Goal: Task Accomplishment & Management: Manage account settings

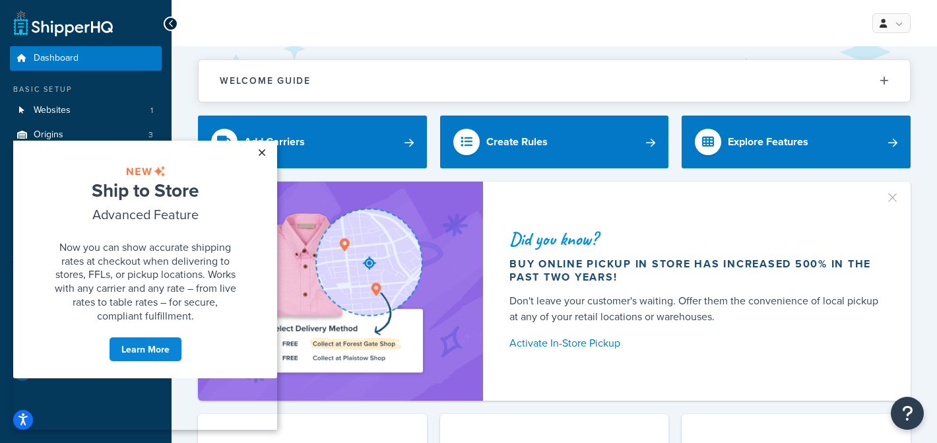
click at [263, 150] on link "×" at bounding box center [261, 153] width 23 height 24
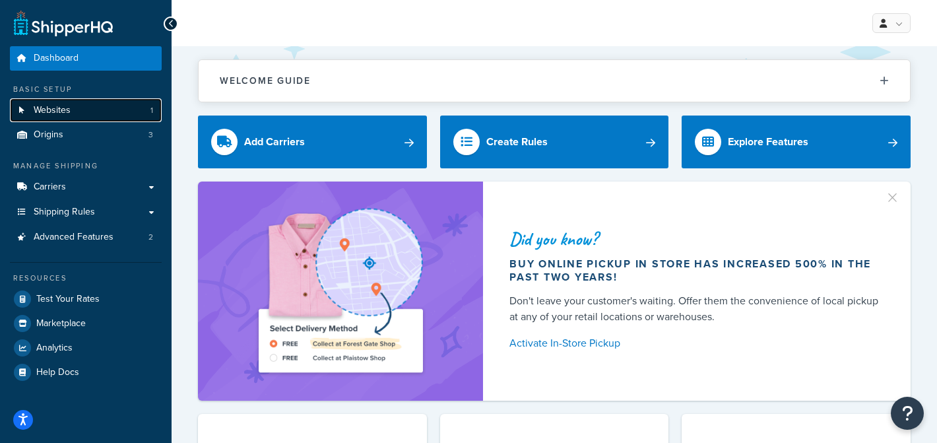
click at [121, 110] on link "Websites 1" at bounding box center [86, 110] width 152 height 24
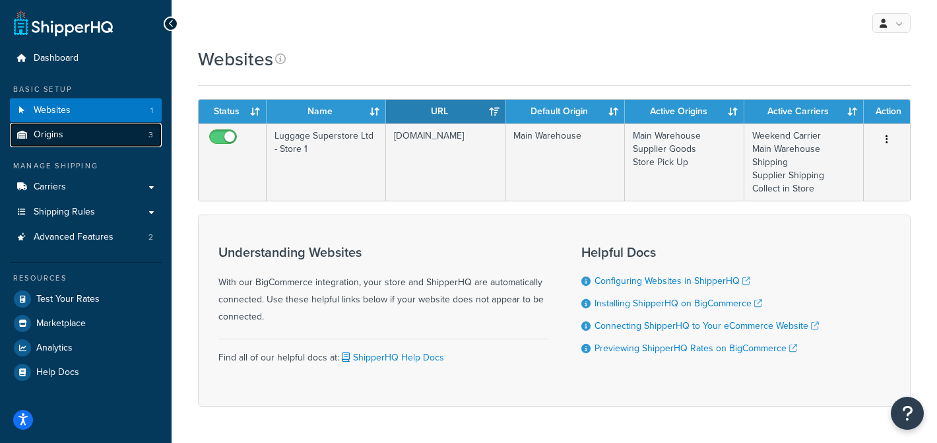
click at [120, 131] on link "Origins 3" at bounding box center [86, 135] width 152 height 24
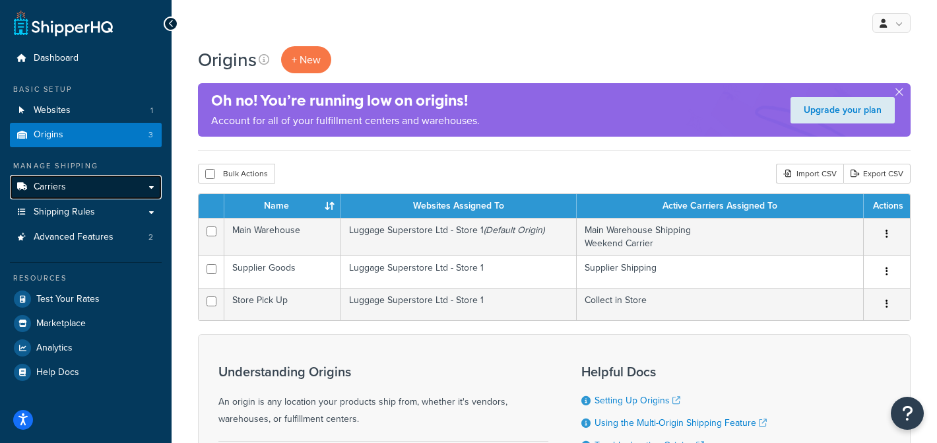
click at [137, 192] on link "Carriers" at bounding box center [86, 187] width 152 height 24
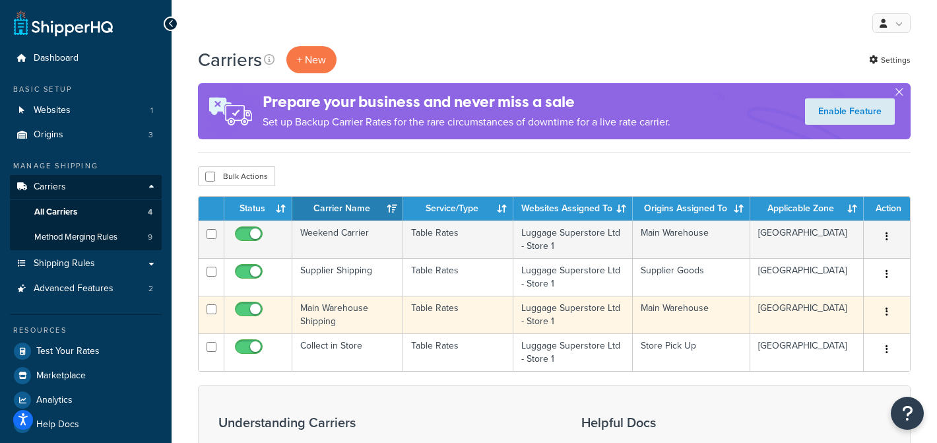
click at [428, 311] on td "Table Rates" at bounding box center [458, 315] width 110 height 38
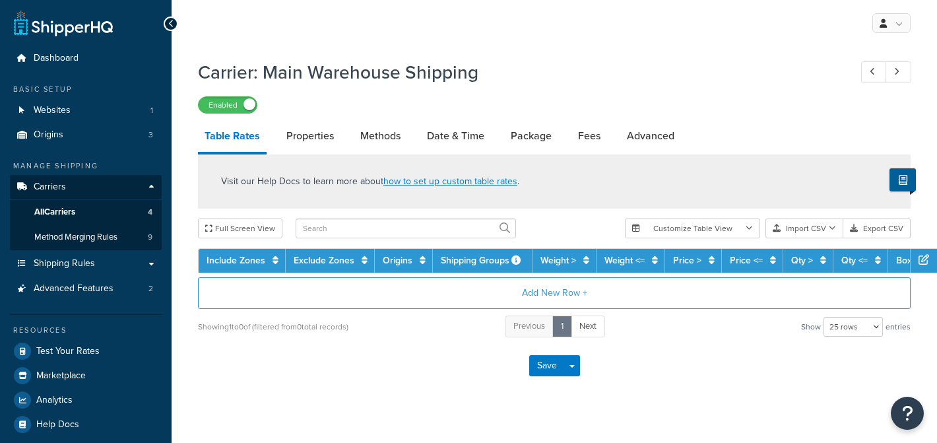
select select "25"
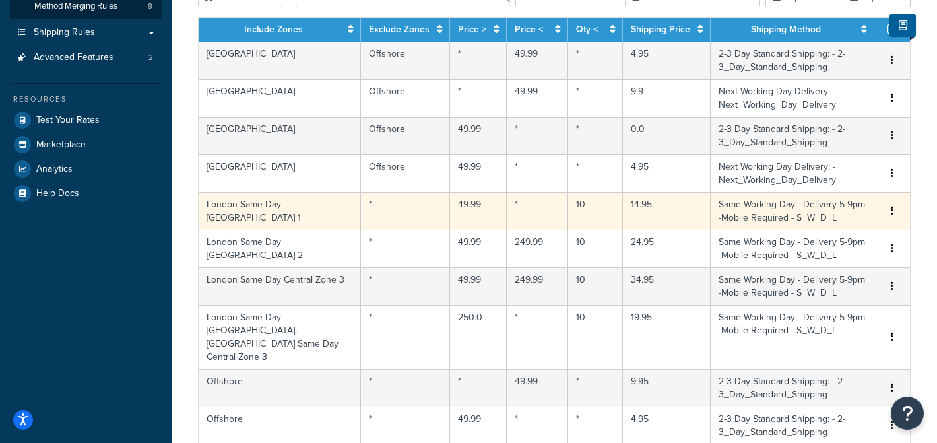
scroll to position [207, 0]
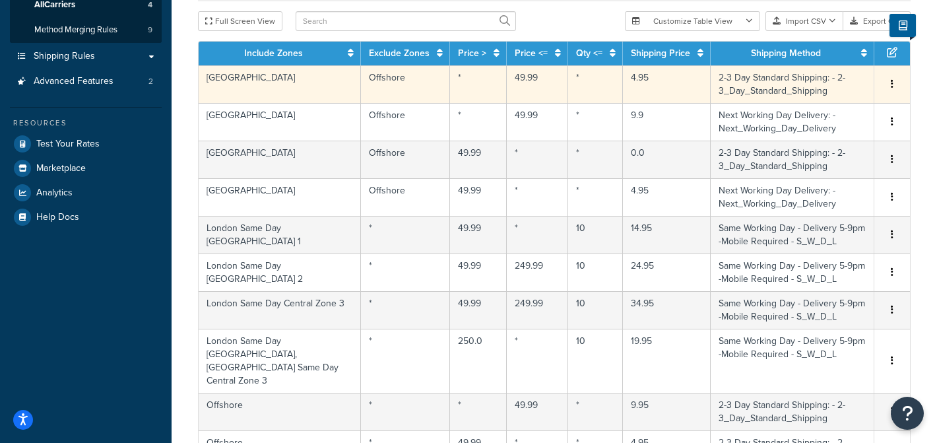
click at [408, 85] on td "Offshore" at bounding box center [405, 84] width 89 height 38
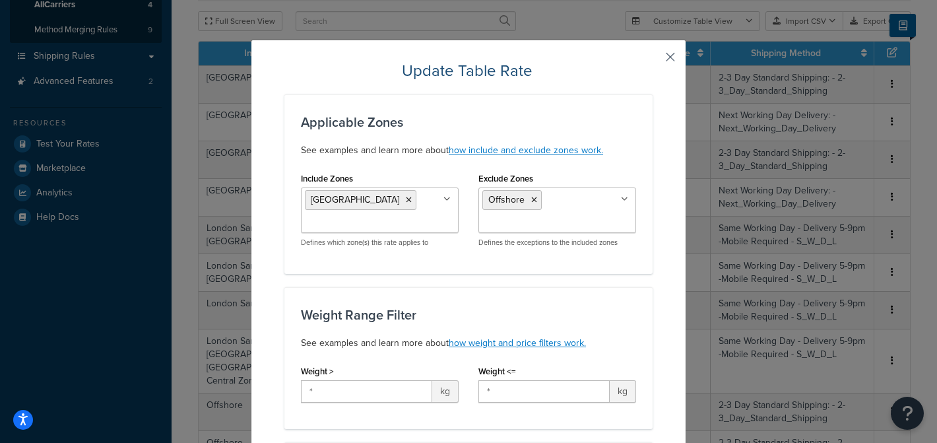
click at [653, 60] on button "button" at bounding box center [650, 61] width 3 height 3
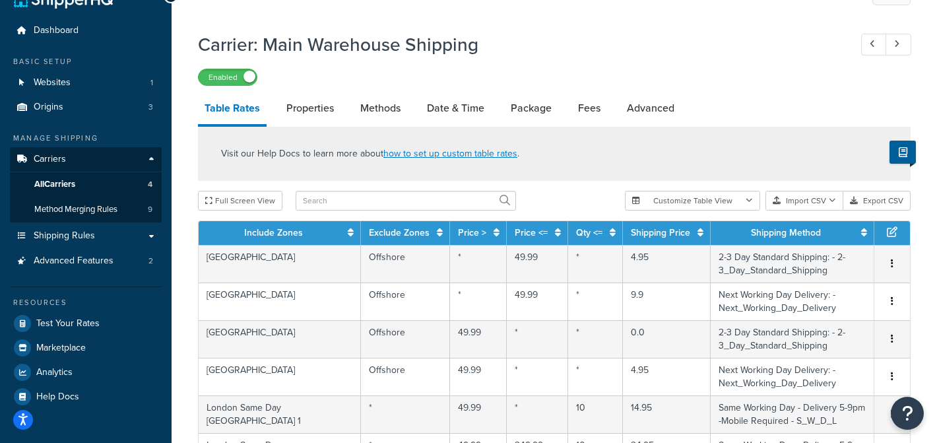
scroll to position [0, 0]
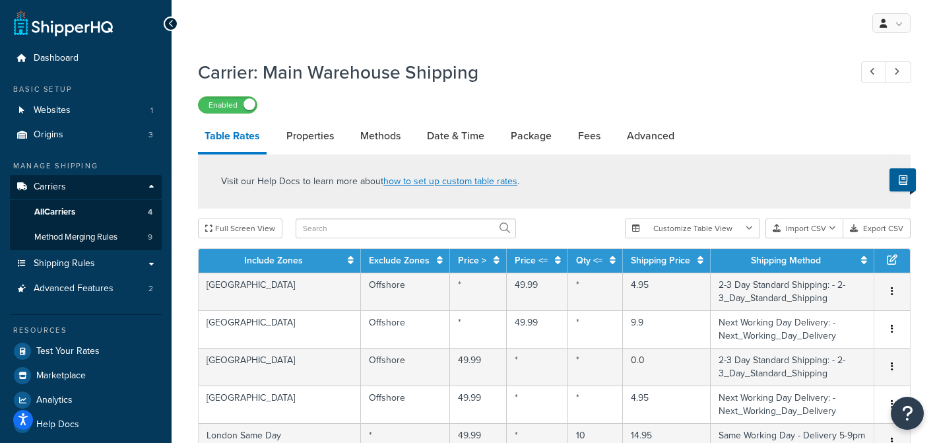
click at [447, 119] on div "Carrier: Main Warehouse Shipping Enabled Table Rates Properties Methods Date & …" at bounding box center [554, 424] width 713 height 742
click at [447, 122] on link "Date & Time" at bounding box center [455, 136] width 71 height 32
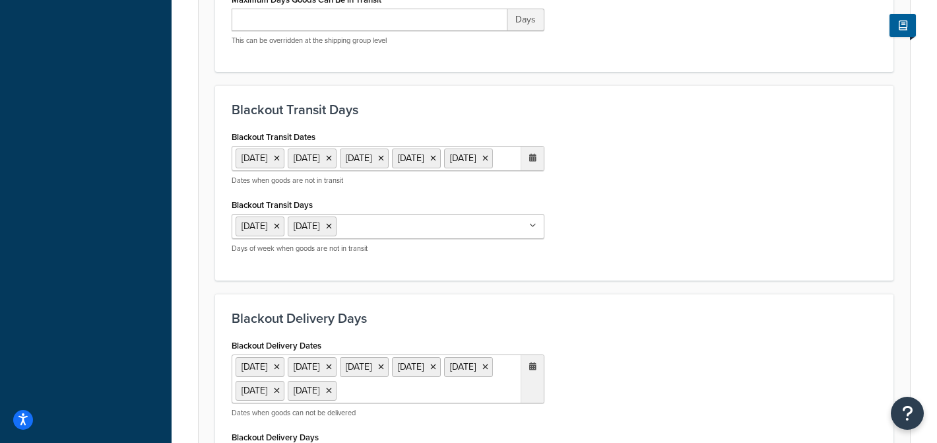
scroll to position [632, 0]
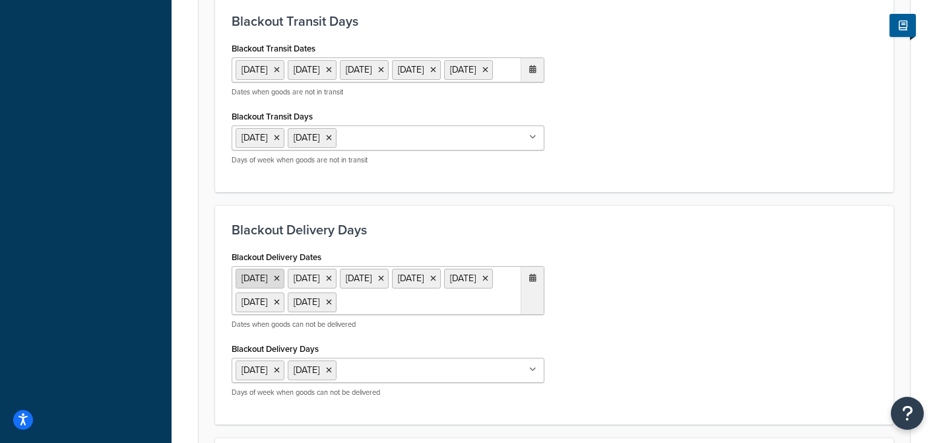
click at [280, 282] on icon at bounding box center [277, 279] width 6 height 8
click at [393, 82] on ul "24 Sep 2025 2 Oct 2025 8 Oct 2025 14 Oct 2025 15 Oct 2025" at bounding box center [388, 69] width 313 height 25
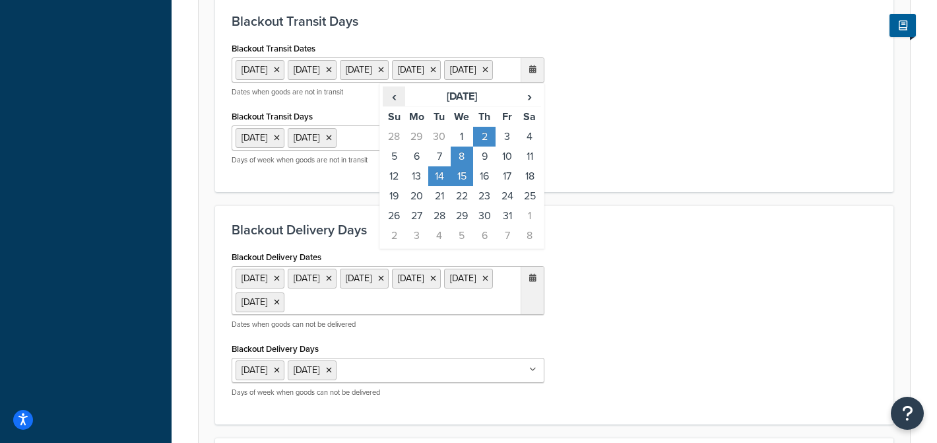
click at [395, 106] on span "‹" at bounding box center [393, 96] width 21 height 18
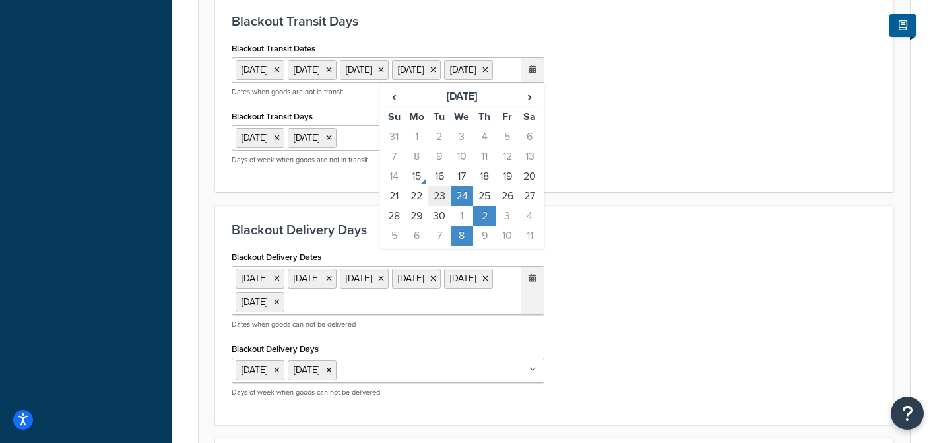
click at [440, 206] on td "23" at bounding box center [439, 196] width 22 height 20
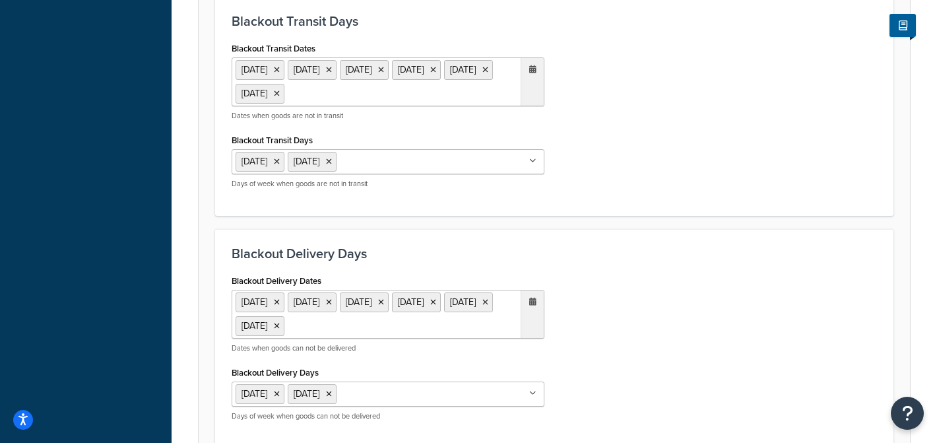
click at [611, 149] on div "Blackout Transit Dates 24 Sep 2025 2 Oct 2025 8 Oct 2025 14 Oct 2025 15 Oct 202…" at bounding box center [554, 119] width 665 height 160
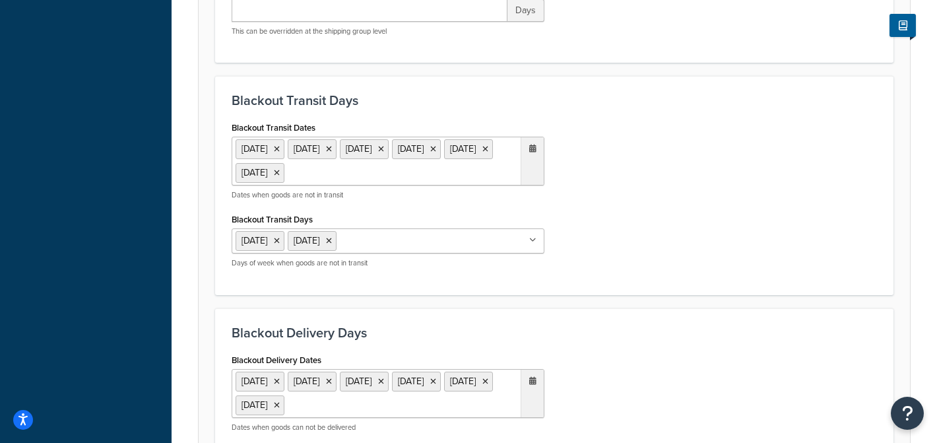
scroll to position [542, 0]
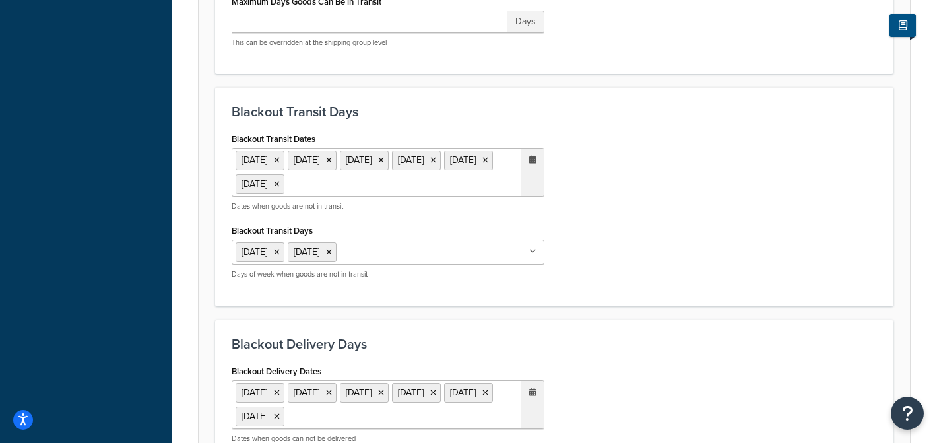
click at [907, 32] on button at bounding box center [902, 25] width 26 height 23
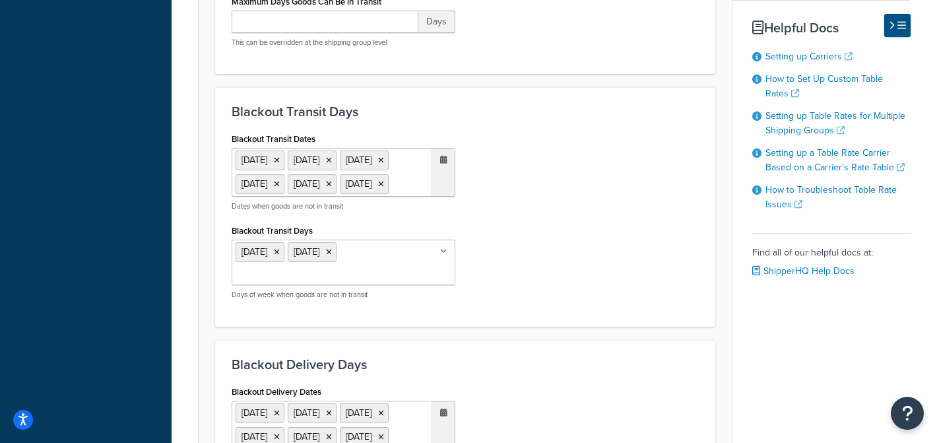
click at [890, 22] on icon at bounding box center [892, 25] width 6 height 10
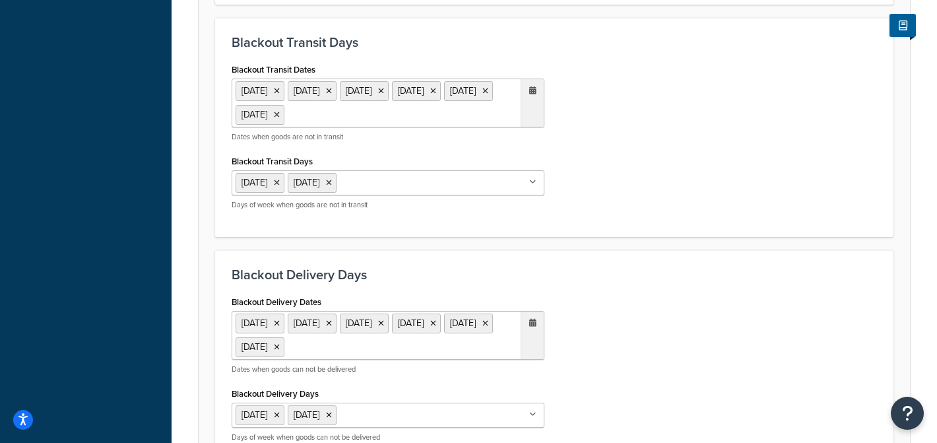
scroll to position [614, 0]
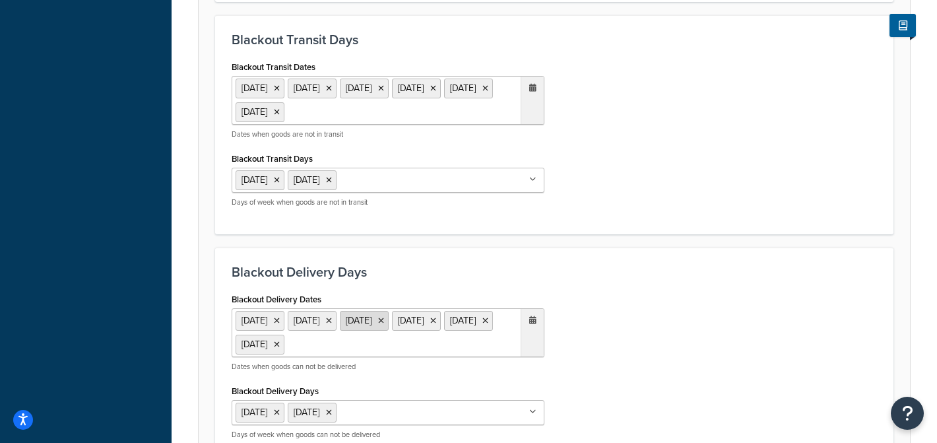
click at [384, 317] on icon at bounding box center [381, 321] width 6 height 8
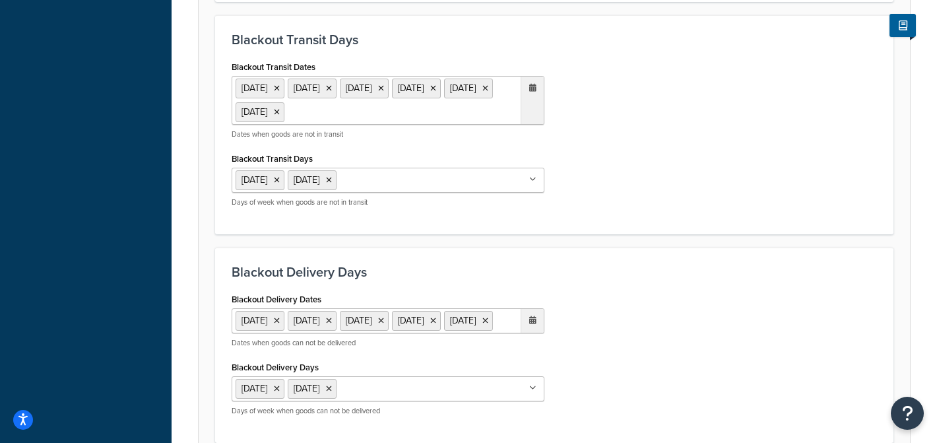
click at [479, 94] on ul "24 Sep 2025 2 Oct 2025 8 Oct 2025 14 Oct 2025 15 Oct 2025 23 Sep 2025" at bounding box center [388, 100] width 313 height 49
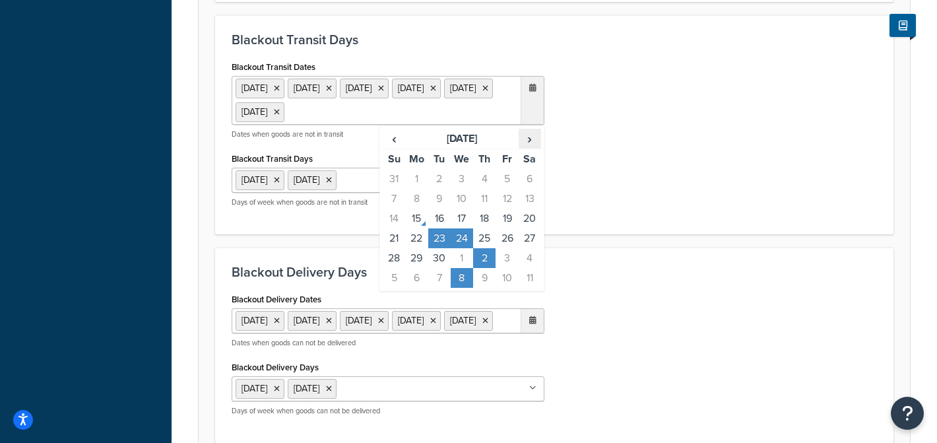
click at [530, 143] on span "›" at bounding box center [529, 138] width 21 height 18
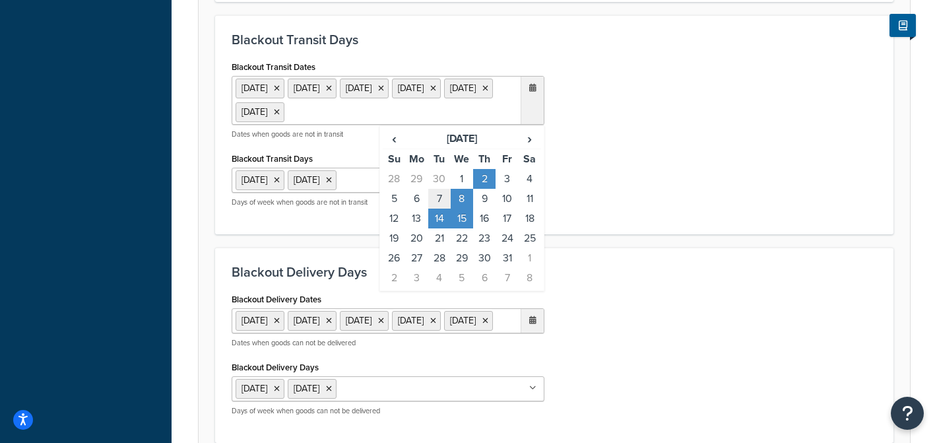
click at [439, 199] on td "7" at bounding box center [439, 199] width 22 height 20
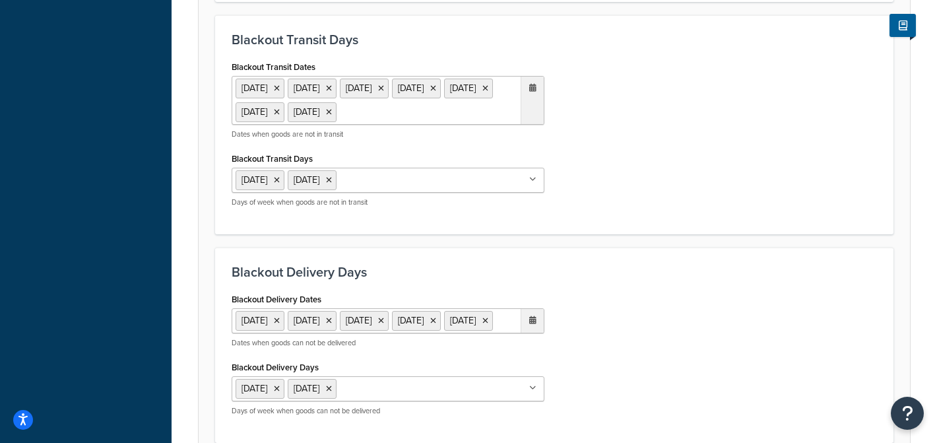
click at [690, 218] on div "Blackout Transit Dates 24 Sep 2025 2 Oct 2025 8 Oct 2025 14 Oct 2025 15 Oct 202…" at bounding box center [554, 137] width 665 height 160
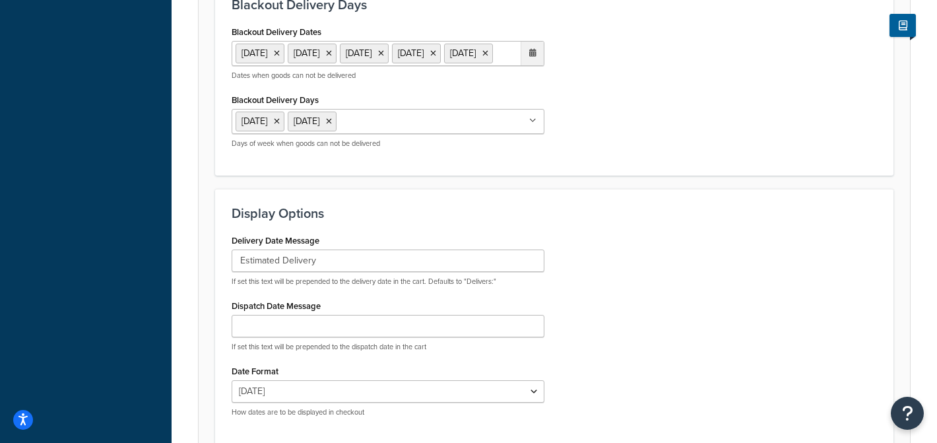
scroll to position [1052, 0]
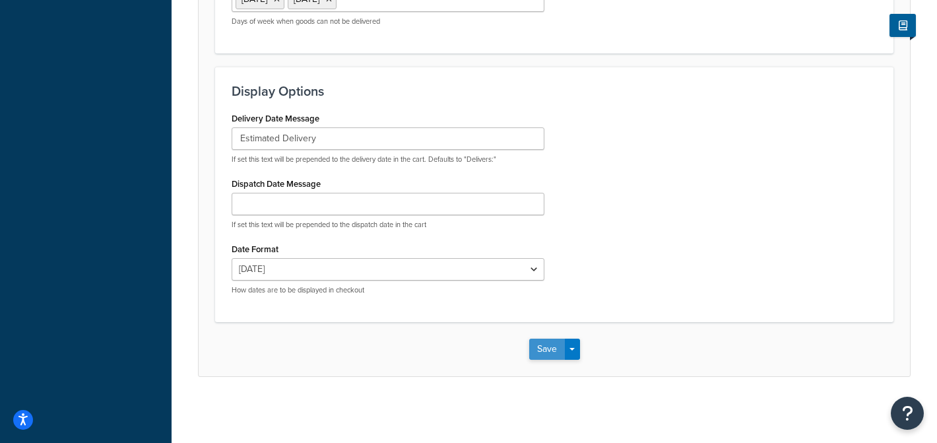
click at [547, 354] on button "Save" at bounding box center [547, 349] width 36 height 21
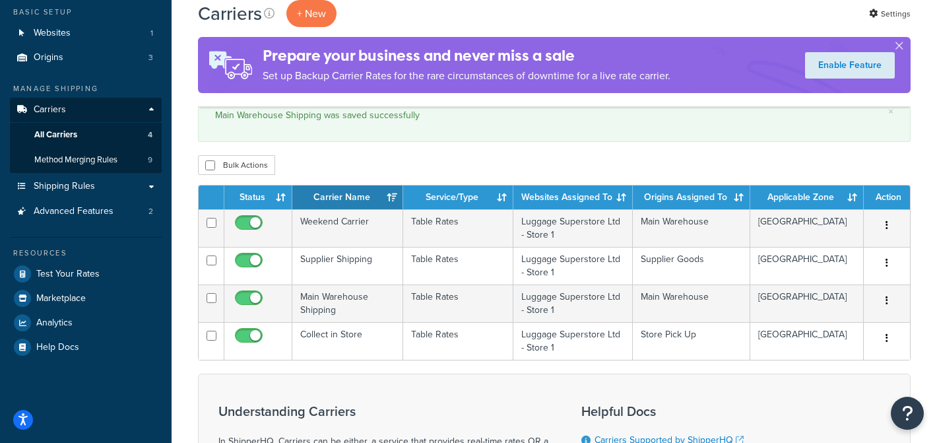
scroll to position [79, 0]
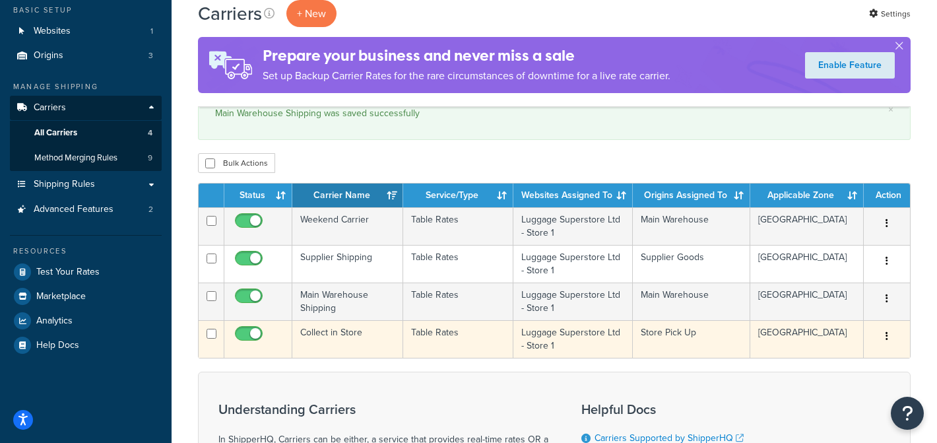
click at [381, 340] on td "Collect in Store" at bounding box center [347, 339] width 111 height 38
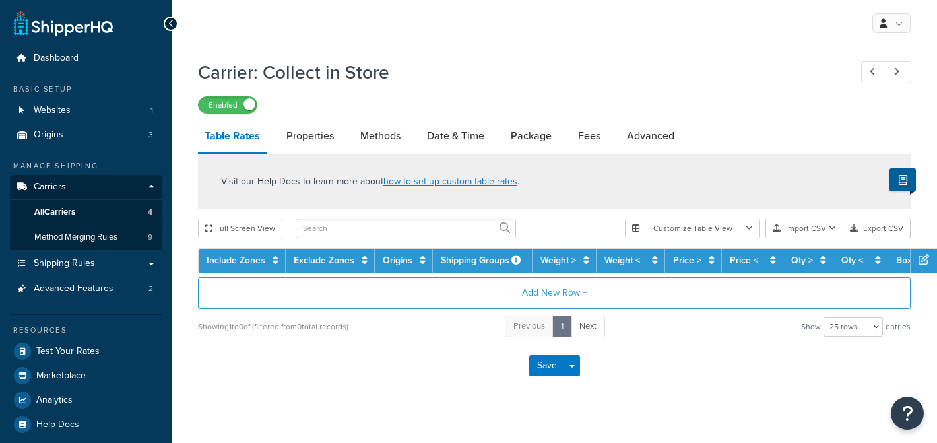
select select "25"
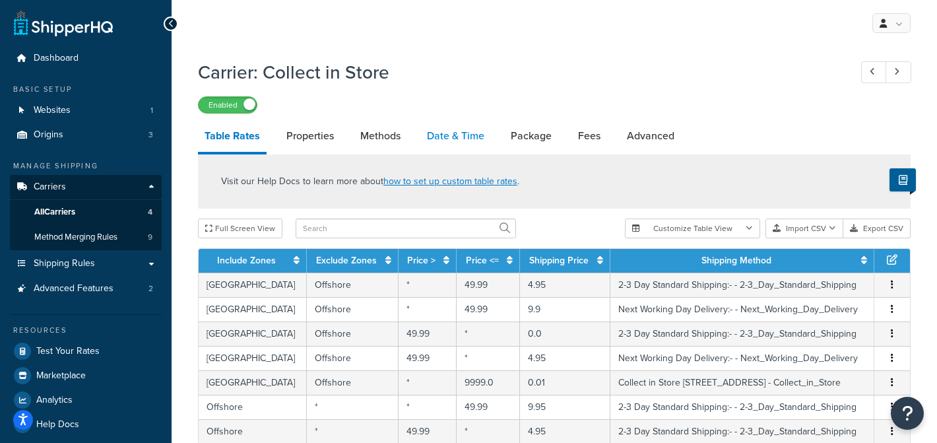
click at [447, 138] on link "Date & Time" at bounding box center [455, 136] width 71 height 32
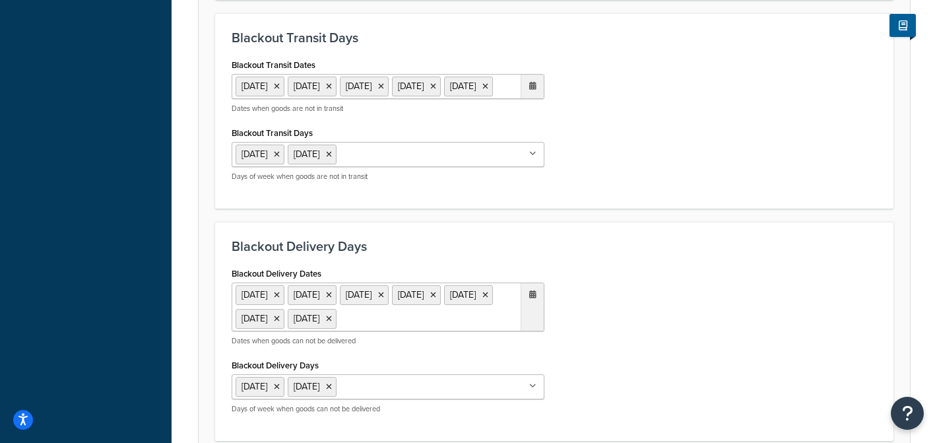
scroll to position [625, 0]
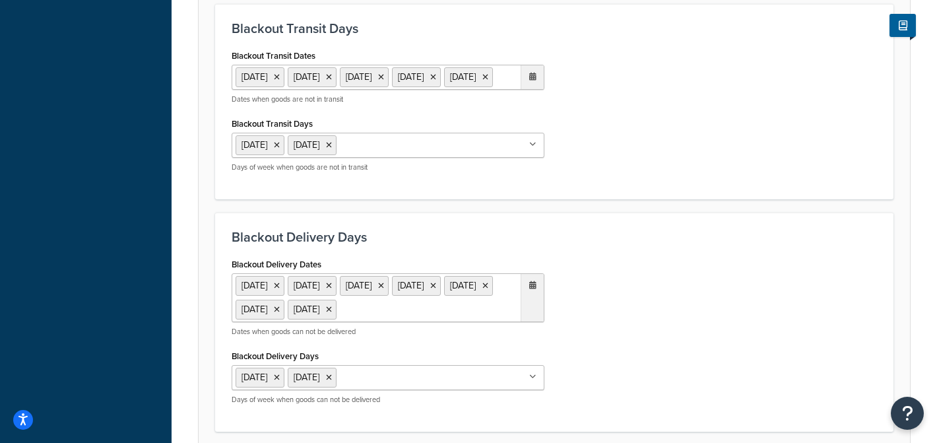
click at [469, 90] on ul "24 Sep 2025 2 Oct 2025 8 Oct 2025 14 Oct 2025 15 Oct 2025" at bounding box center [388, 77] width 313 height 25
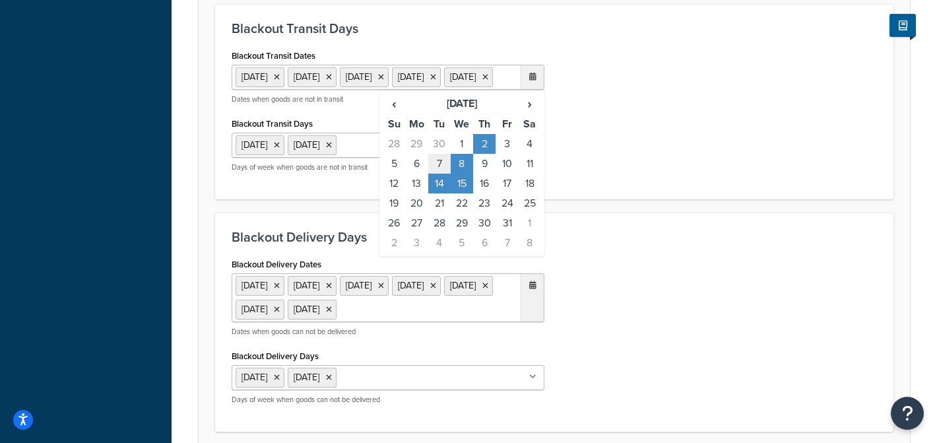
click at [440, 174] on td "7" at bounding box center [439, 164] width 22 height 20
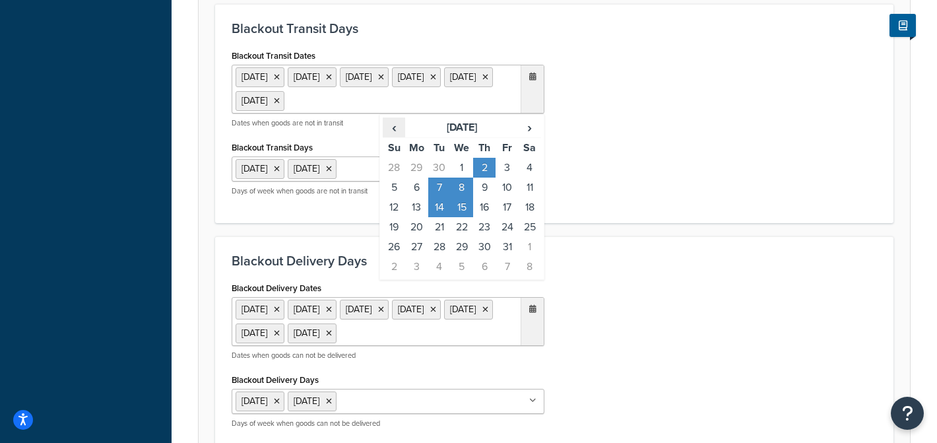
click at [400, 136] on span "‹" at bounding box center [393, 127] width 21 height 18
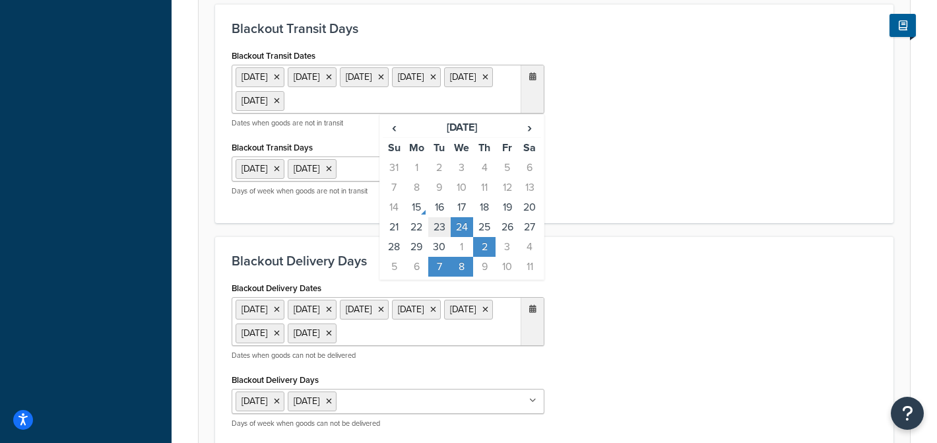
click at [434, 229] on td "23" at bounding box center [439, 227] width 22 height 20
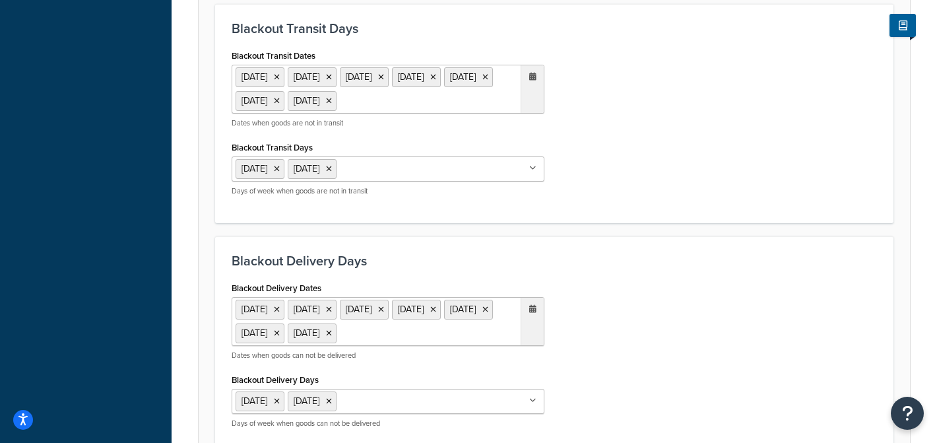
click at [610, 179] on div "Blackout Transit Dates 24 Sep 2025 2 Oct 2025 8 Oct 2025 14 Oct 2025 15 Oct 202…" at bounding box center [554, 126] width 665 height 160
click at [484, 346] on ul "23 Sep 2025 24 Sep 2025 2 Oct 2025 7 Oct 2025 8 Oct 2025 14 Oct 2025 15 Oct 2025" at bounding box center [388, 321] width 313 height 49
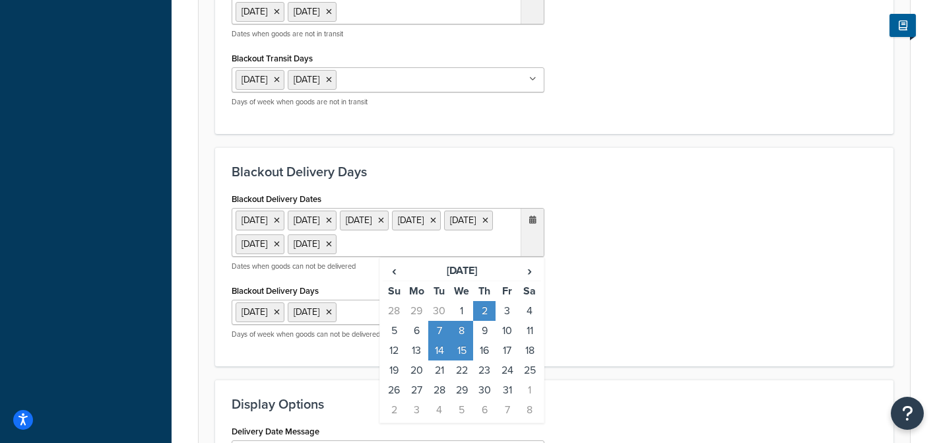
scroll to position [769, 0]
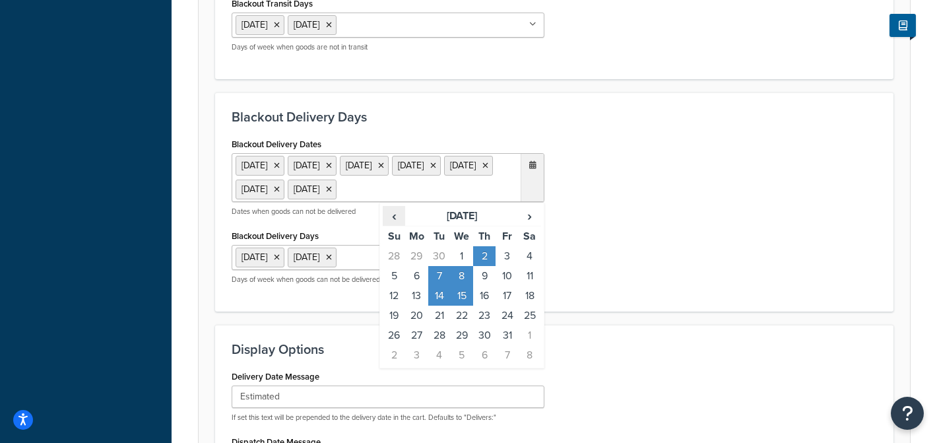
click at [392, 225] on span "‹" at bounding box center [393, 216] width 21 height 18
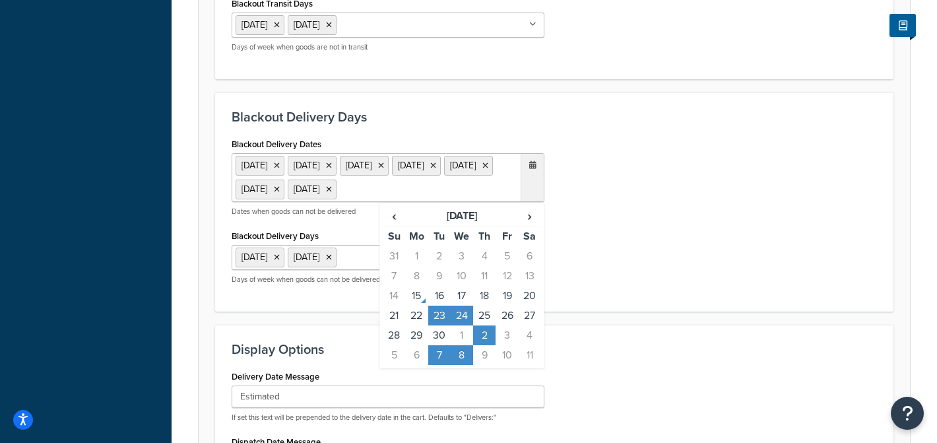
click at [615, 200] on div "Blackout Delivery Dates 23 Sep 2025 24 Sep 2025 2 Oct 2025 7 Oct 2025 8 Oct 202…" at bounding box center [554, 215] width 665 height 160
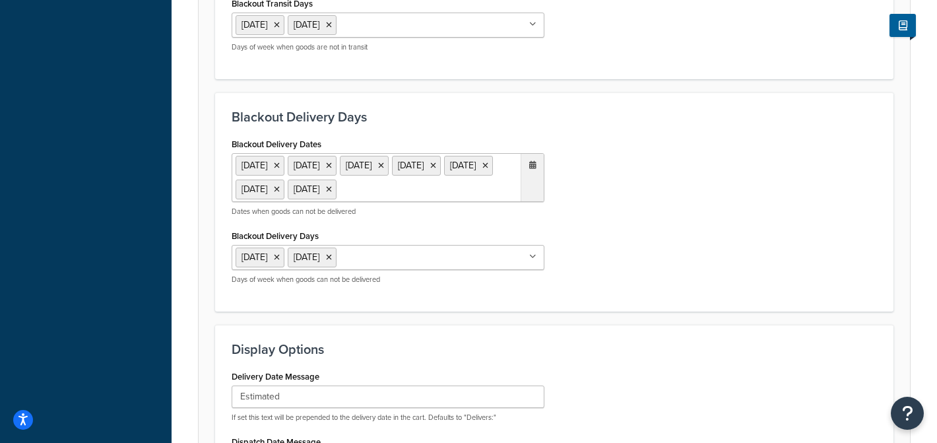
scroll to position [1076, 0]
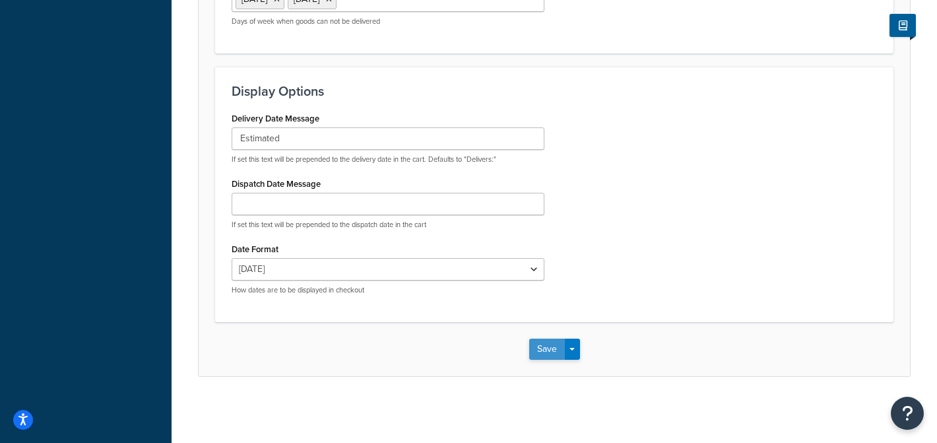
click at [542, 351] on button "Save" at bounding box center [547, 349] width 36 height 21
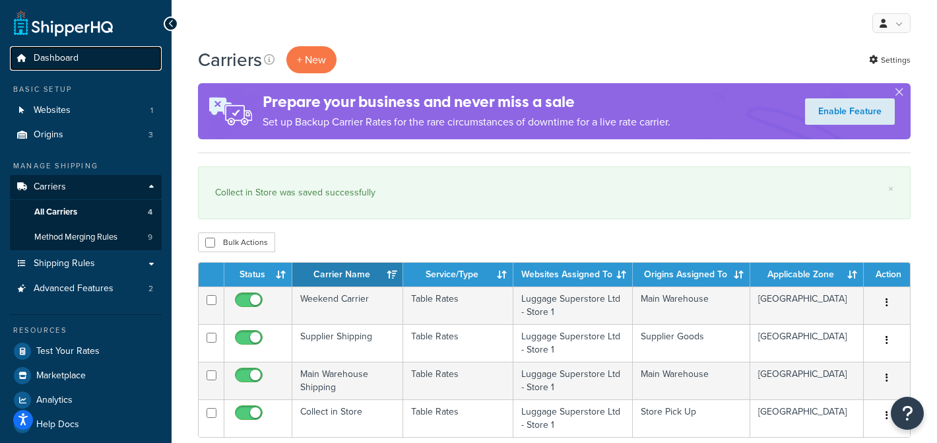
click at [129, 53] on link "Dashboard" at bounding box center [86, 58] width 152 height 24
